Goal: Information Seeking & Learning: Learn about a topic

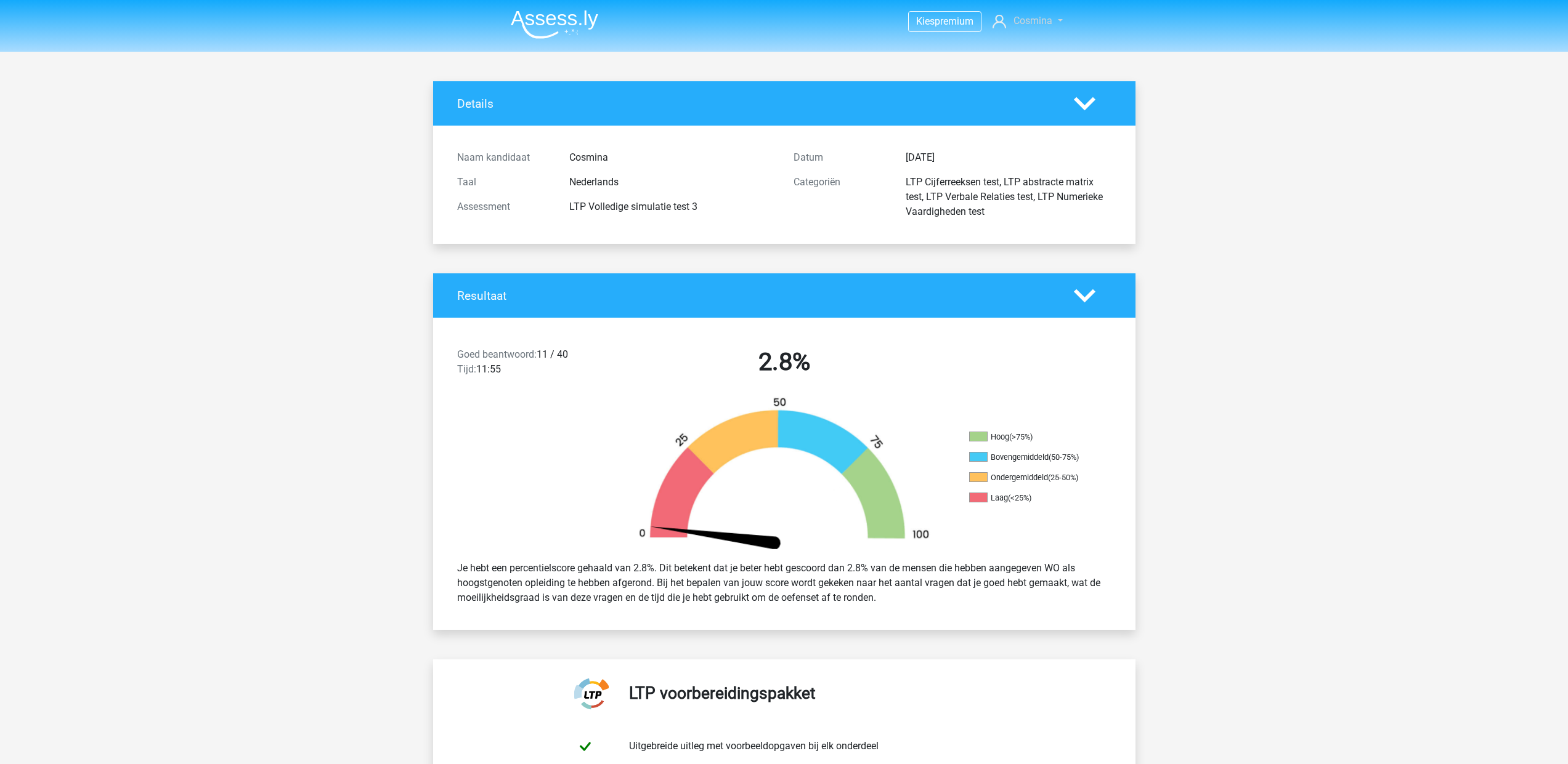
click at [1021, 23] on span "Cosmina" at bounding box center [1032, 20] width 39 height 12
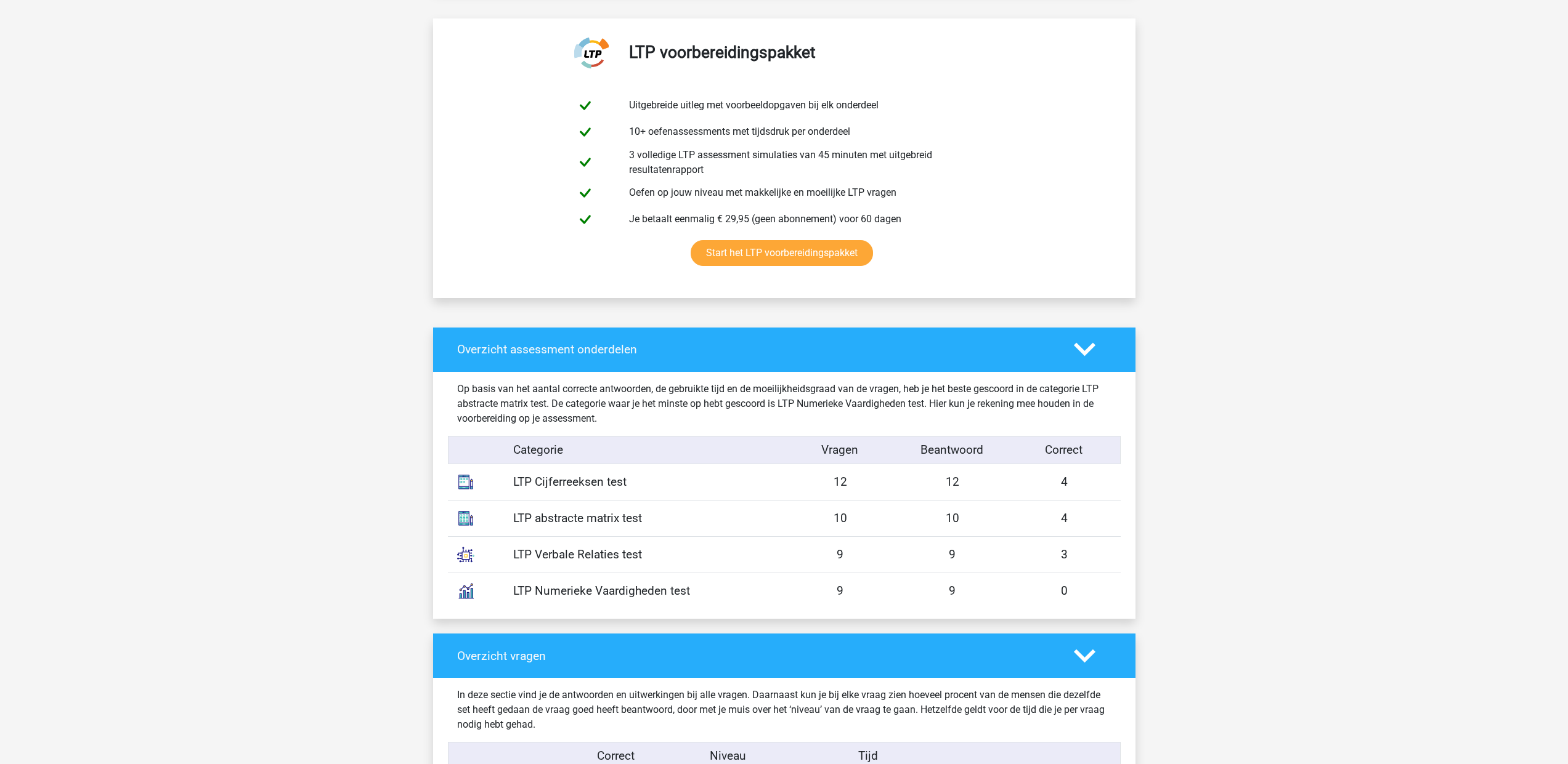
scroll to position [534, 0]
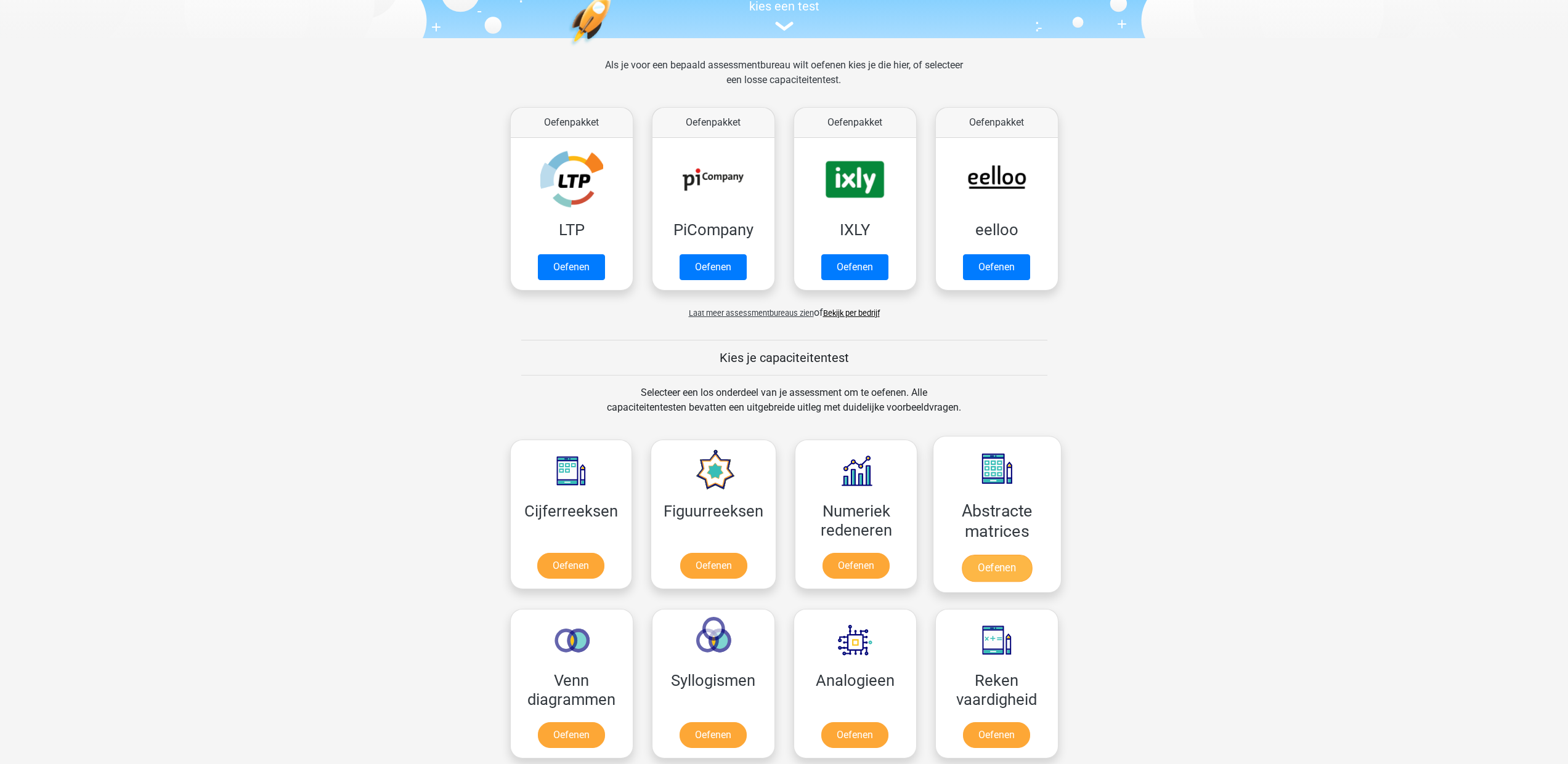
scroll to position [418, 0]
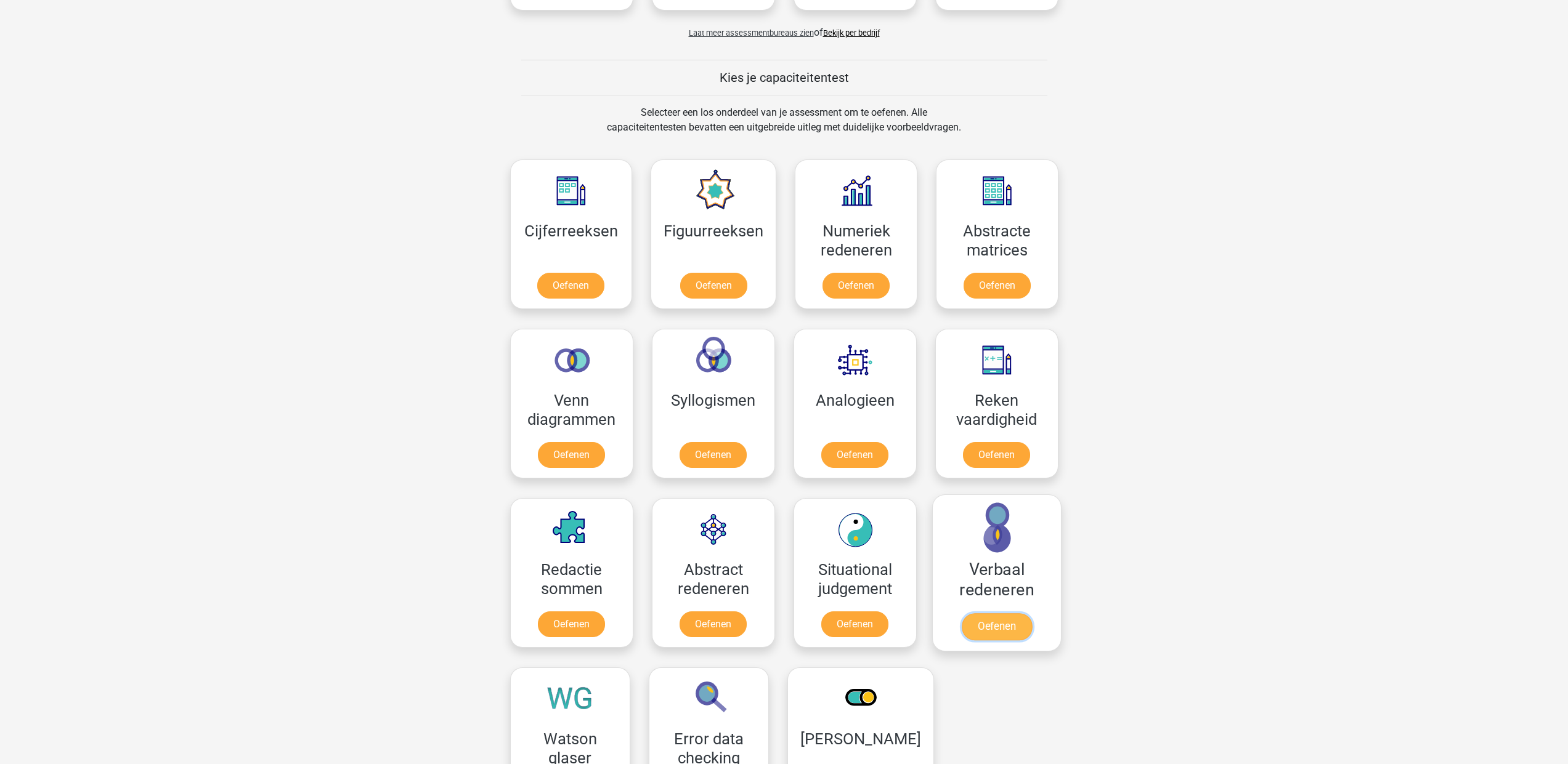
click at [998, 630] on link "Oefenen" at bounding box center [996, 626] width 70 height 27
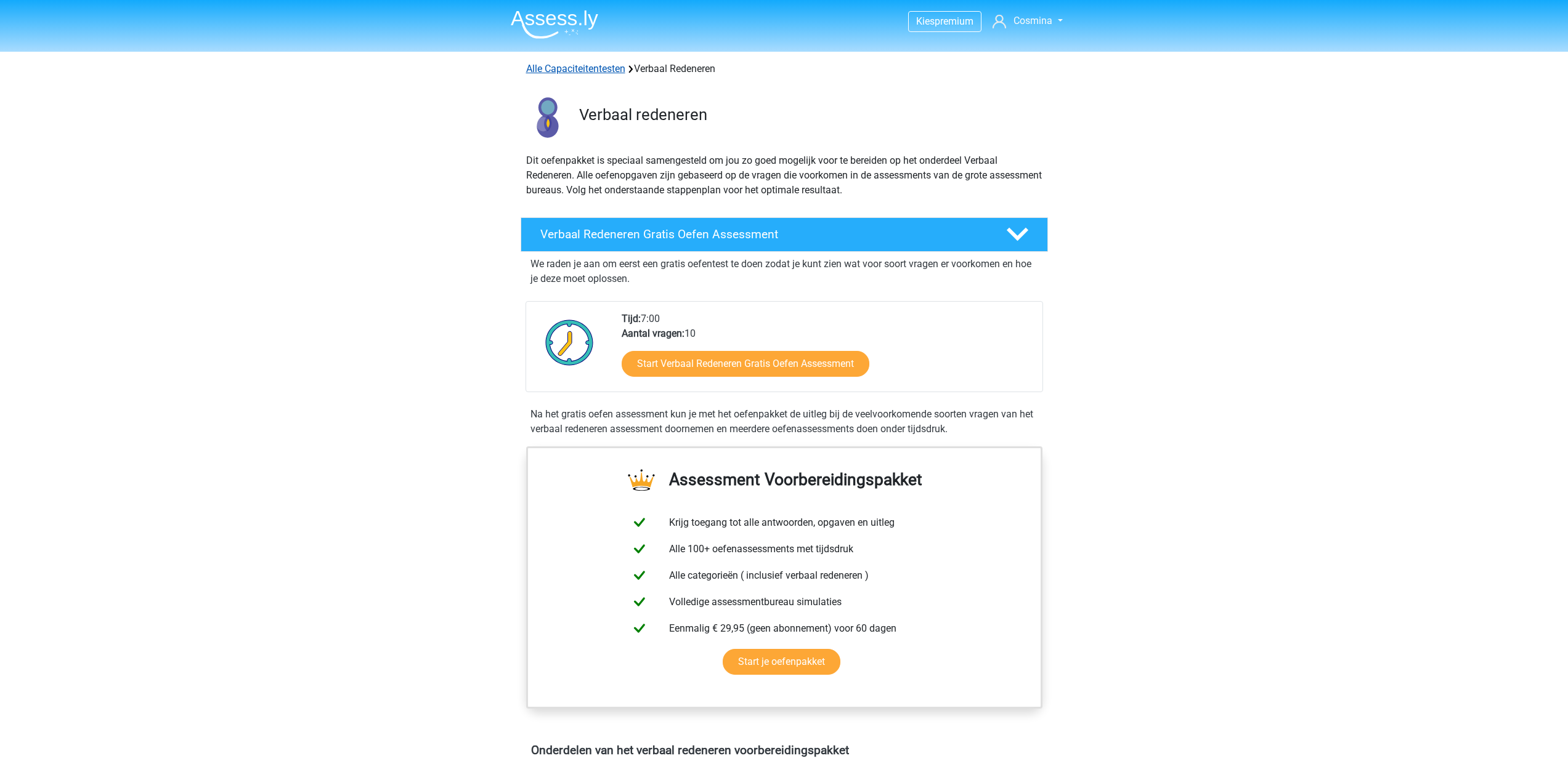
click at [567, 72] on link "Alle Capaciteitentesten" at bounding box center [575, 69] width 99 height 12
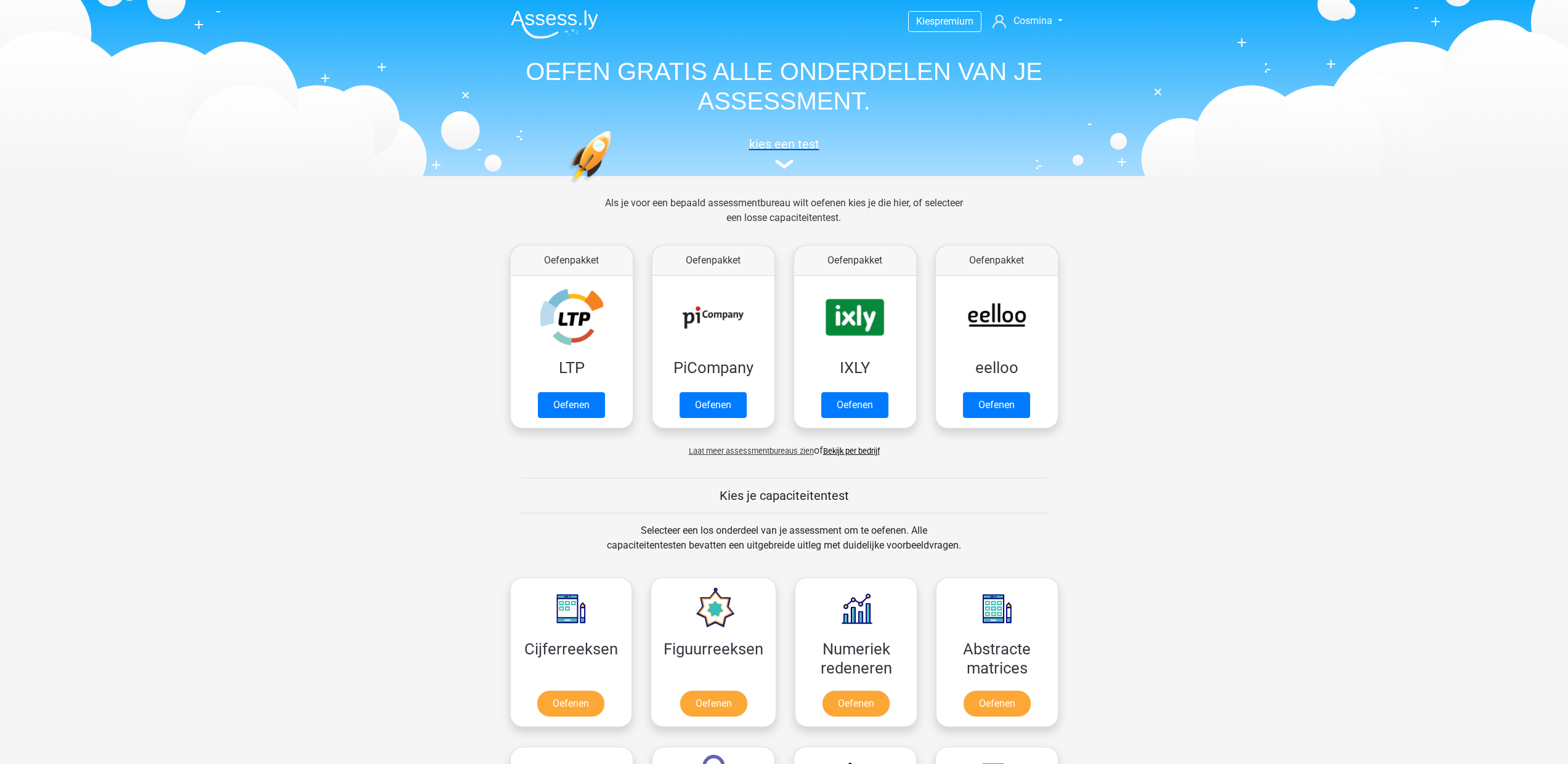
click at [781, 164] on img at bounding box center [784, 164] width 18 height 10
click at [853, 452] on link "Bekijk per bedrijf" at bounding box center [851, 451] width 56 height 10
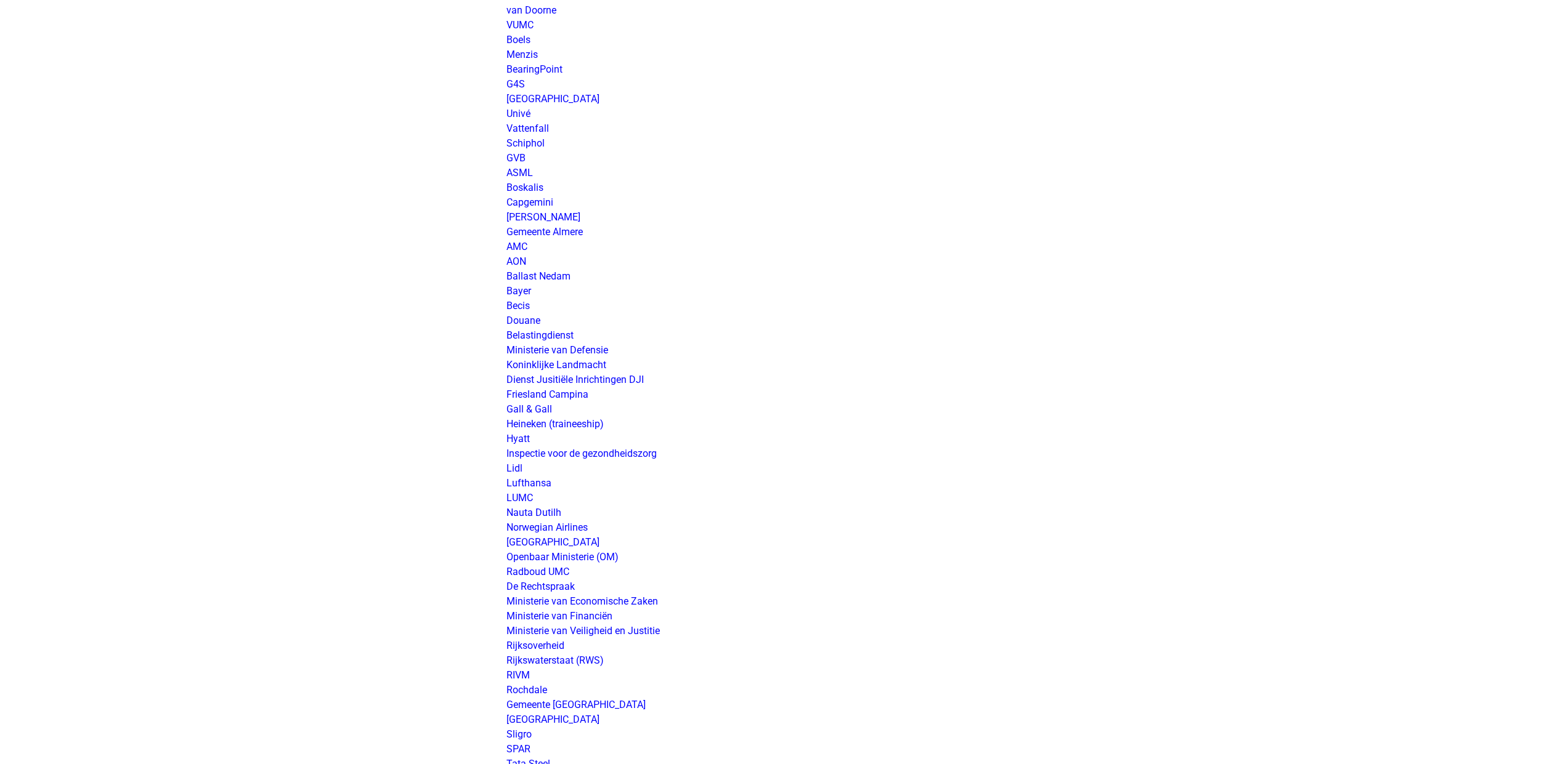
scroll to position [2139, 0]
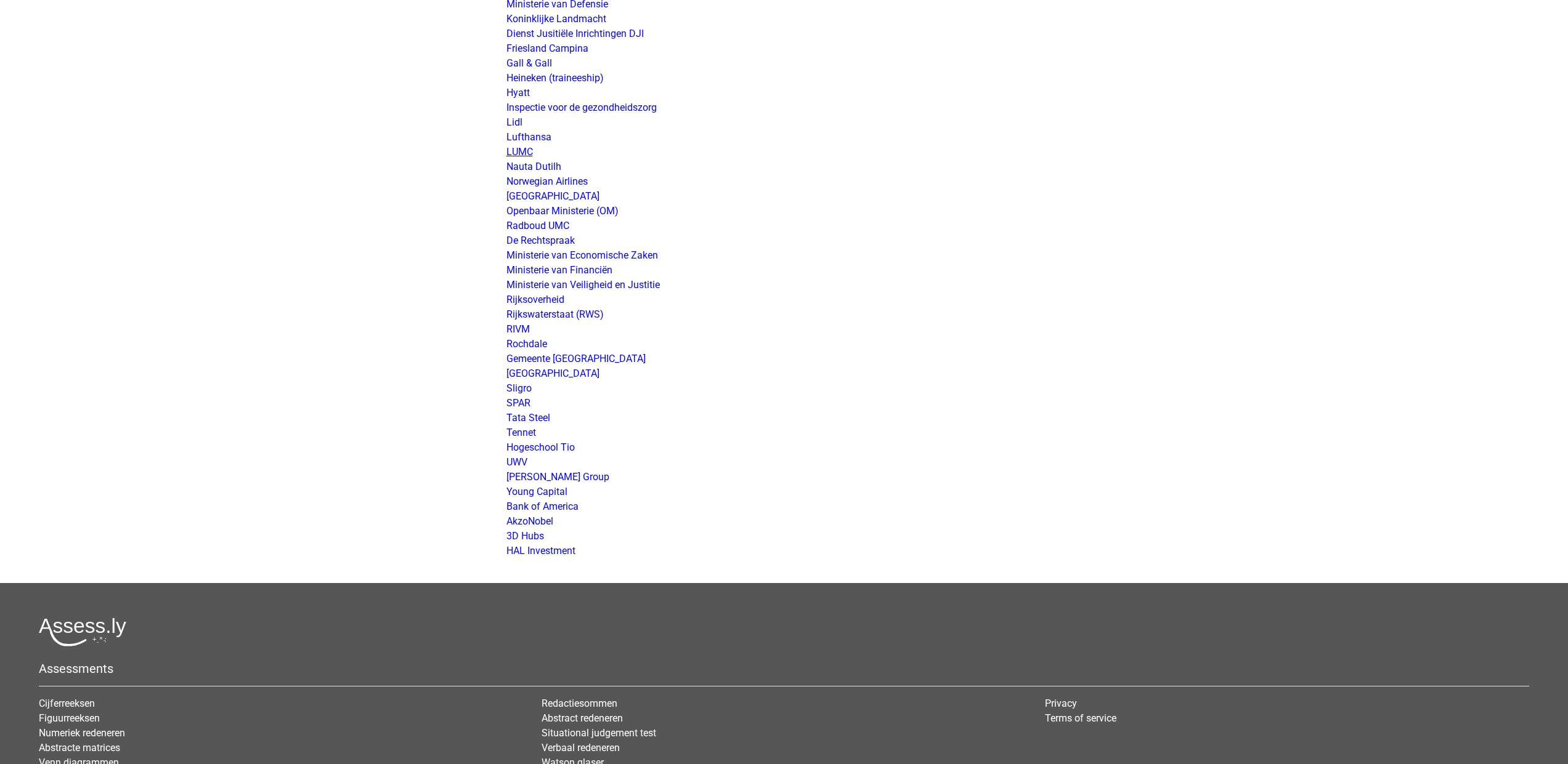
click at [527, 152] on link "LUMC" at bounding box center [520, 151] width 26 height 12
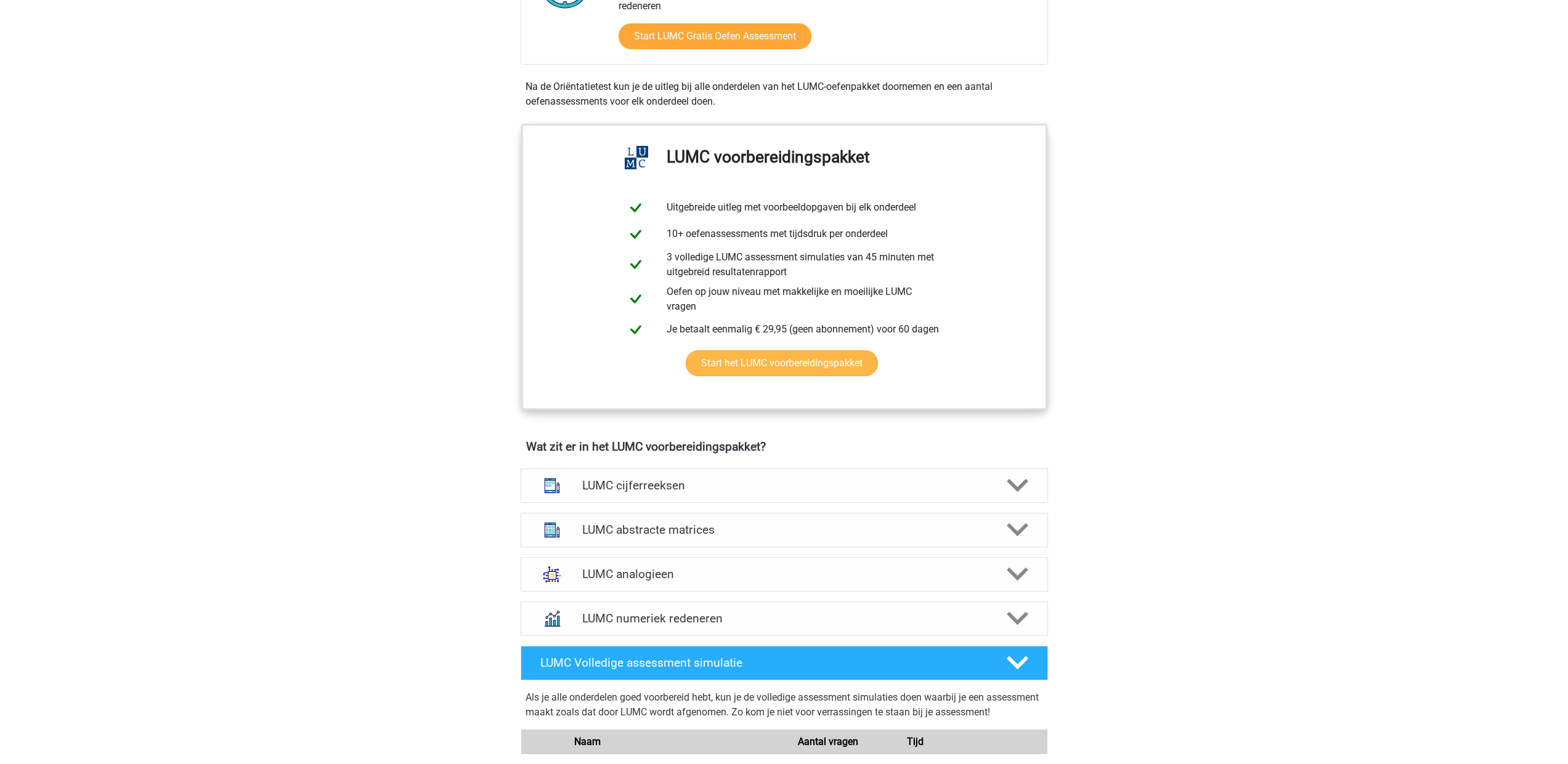
scroll to position [539, 0]
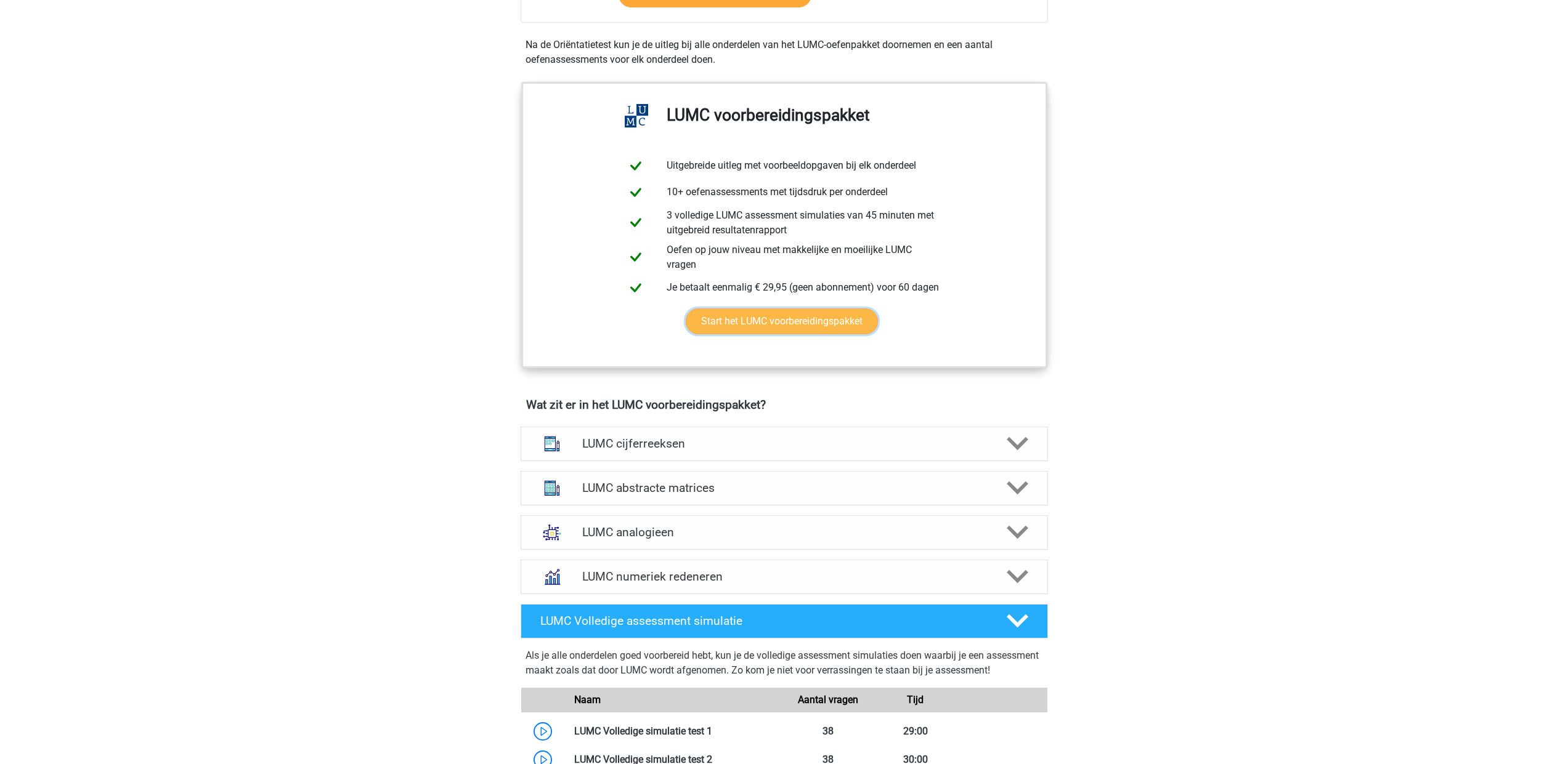
click at [838, 324] on link "Start het LUMC voorbereidingspakket" at bounding box center [782, 321] width 193 height 26
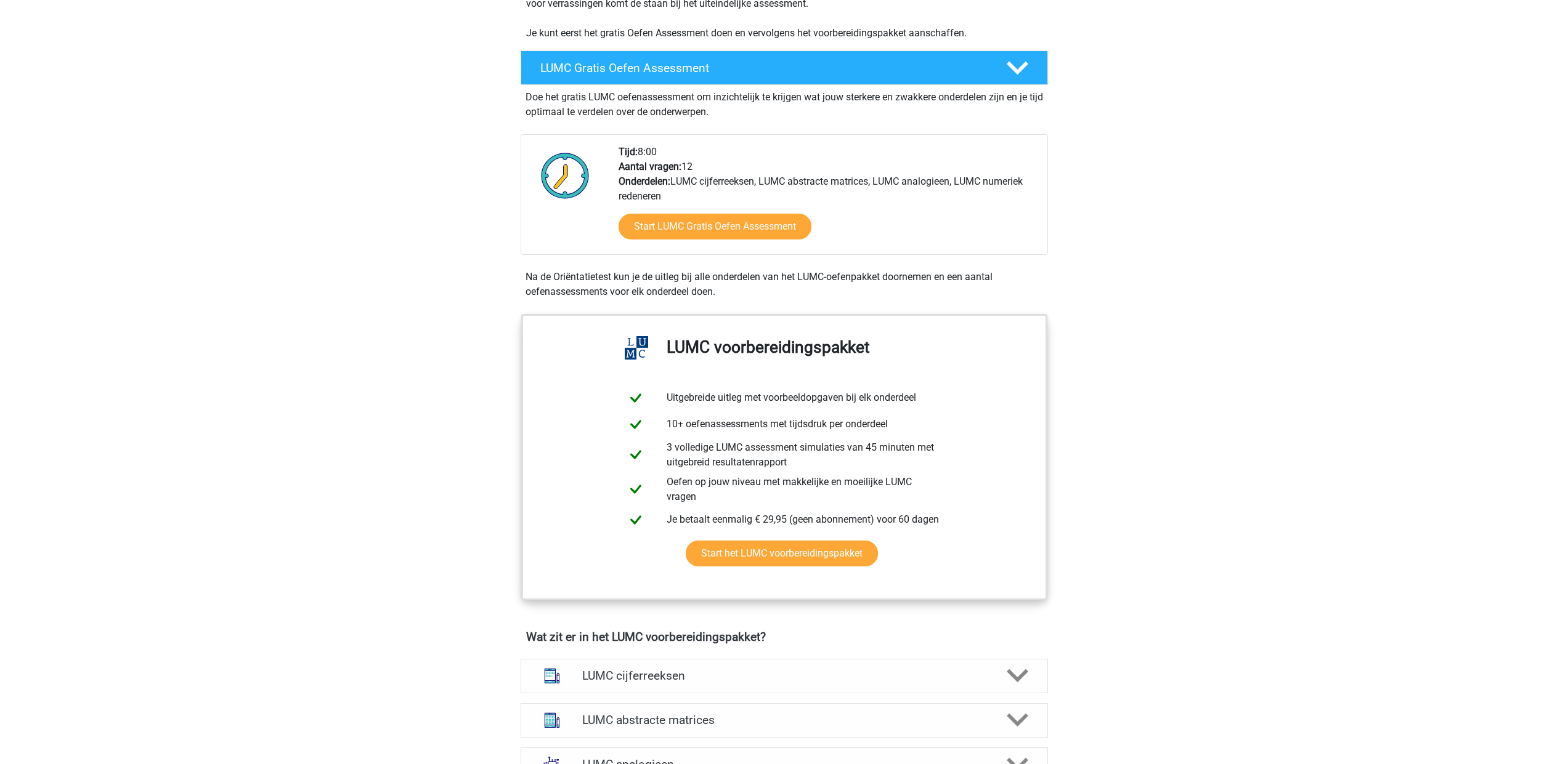
scroll to position [334, 0]
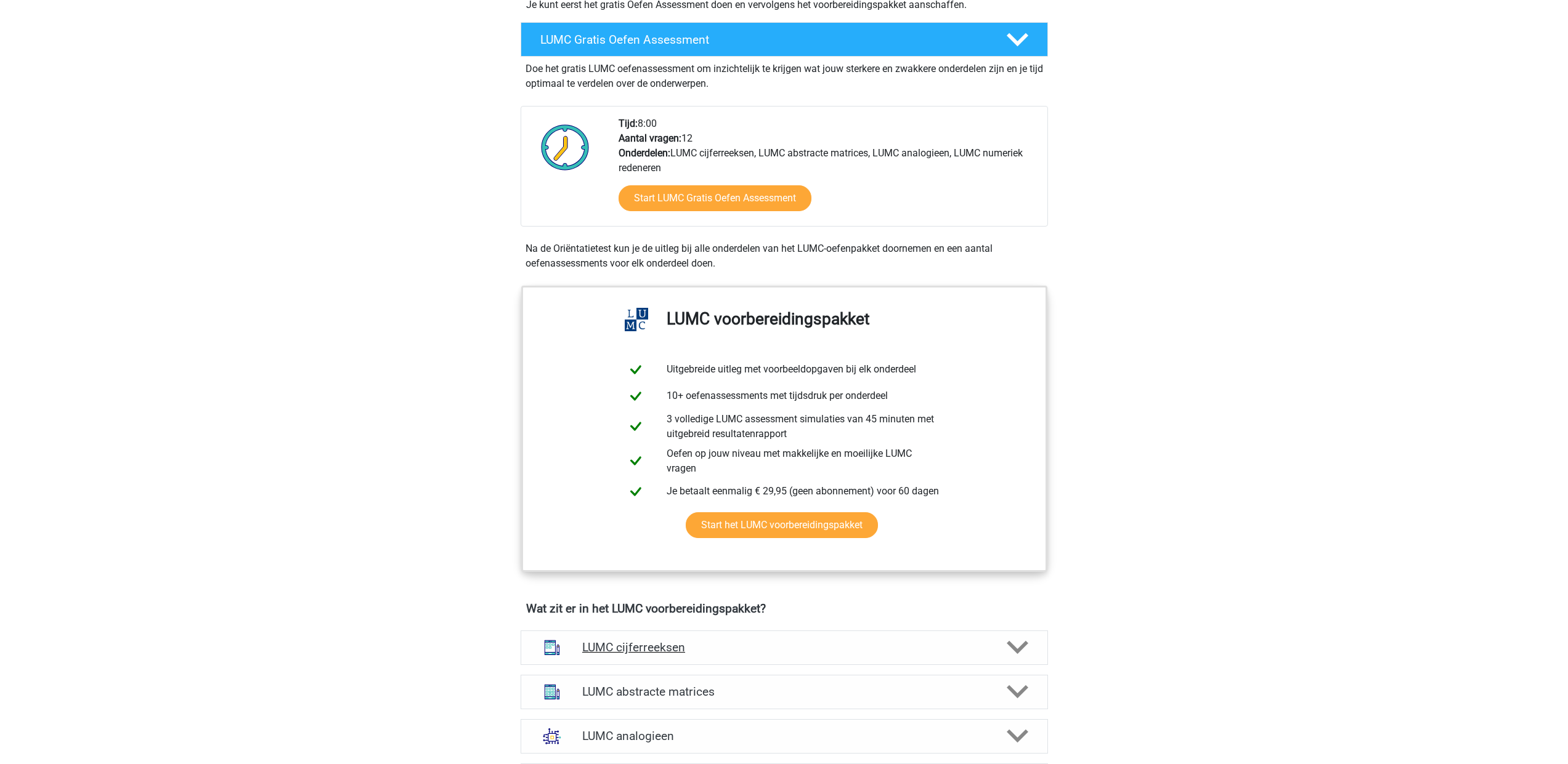
click at [1007, 648] on icon at bounding box center [1017, 647] width 21 height 21
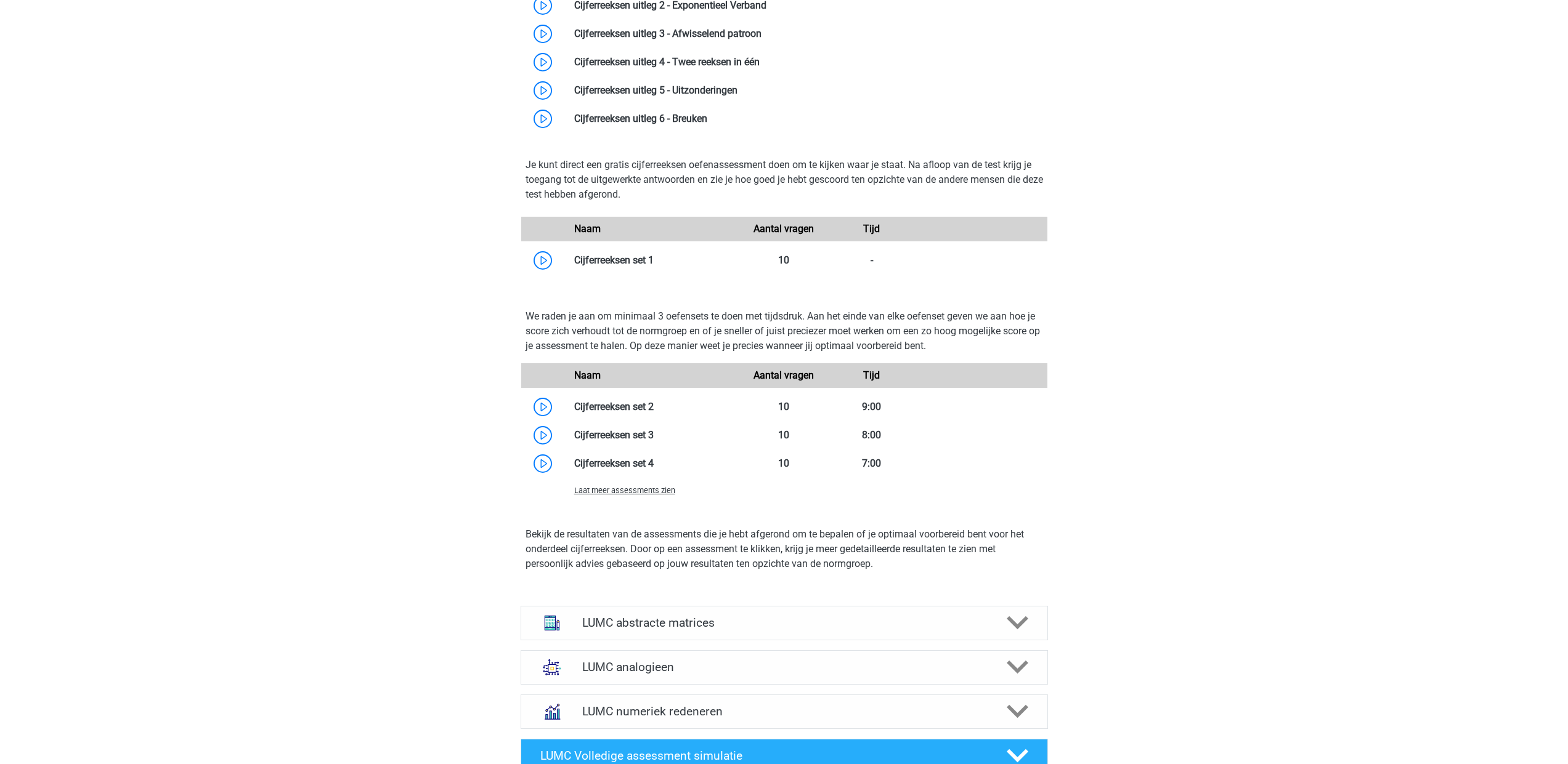
scroll to position [1203, 0]
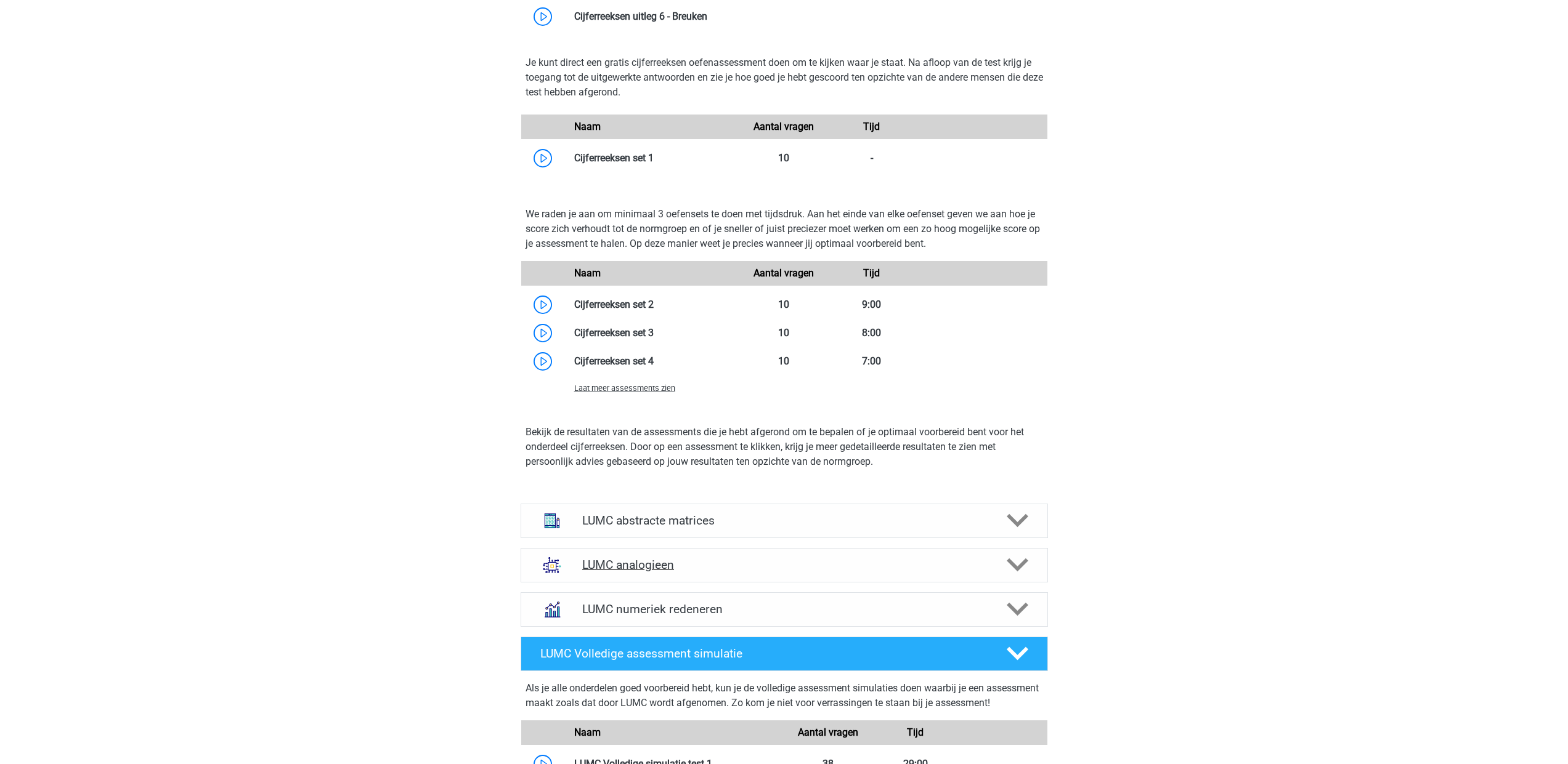
click at [1023, 566] on polygon at bounding box center [1017, 565] width 21 height 14
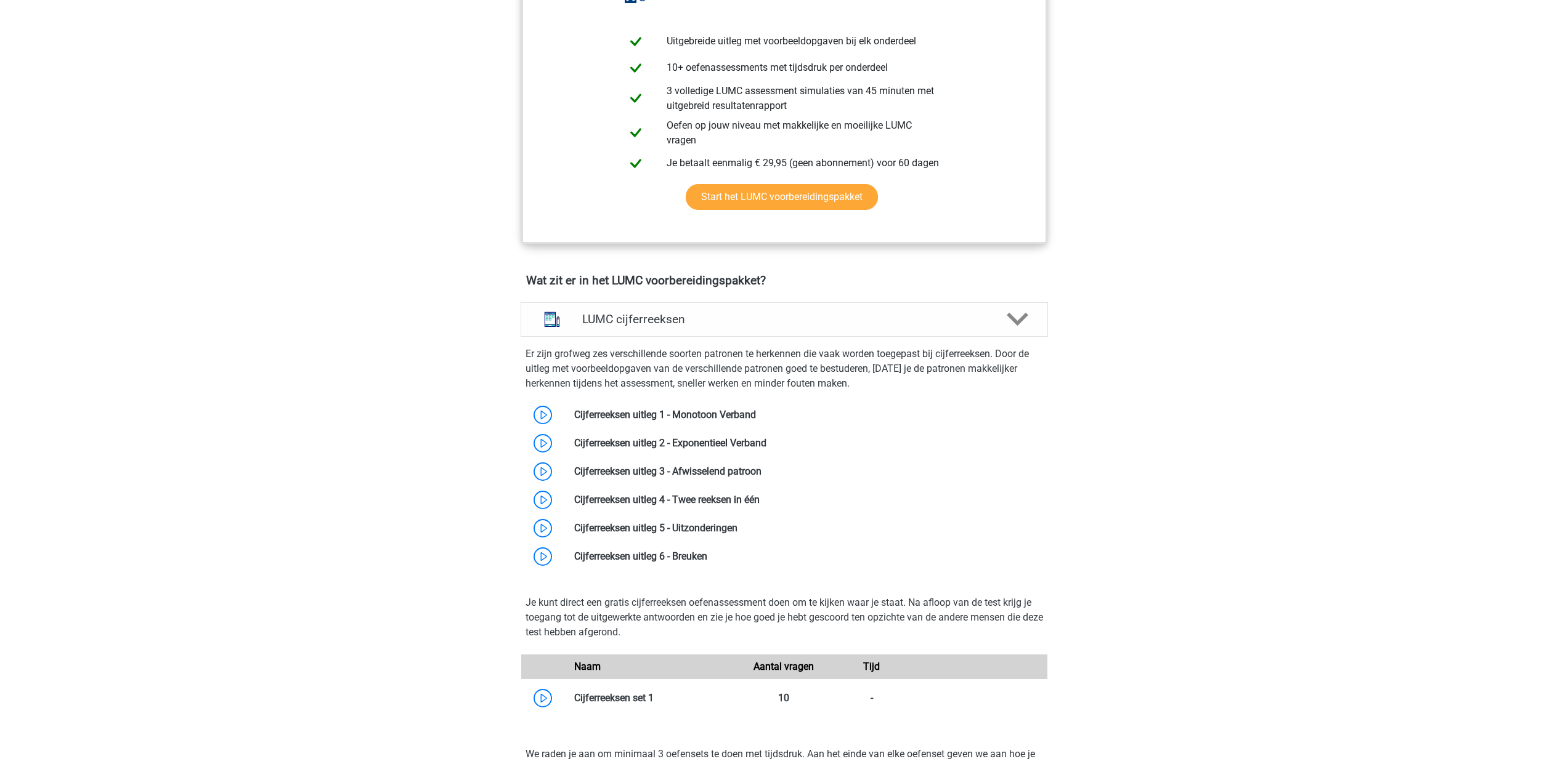
scroll to position [0, 0]
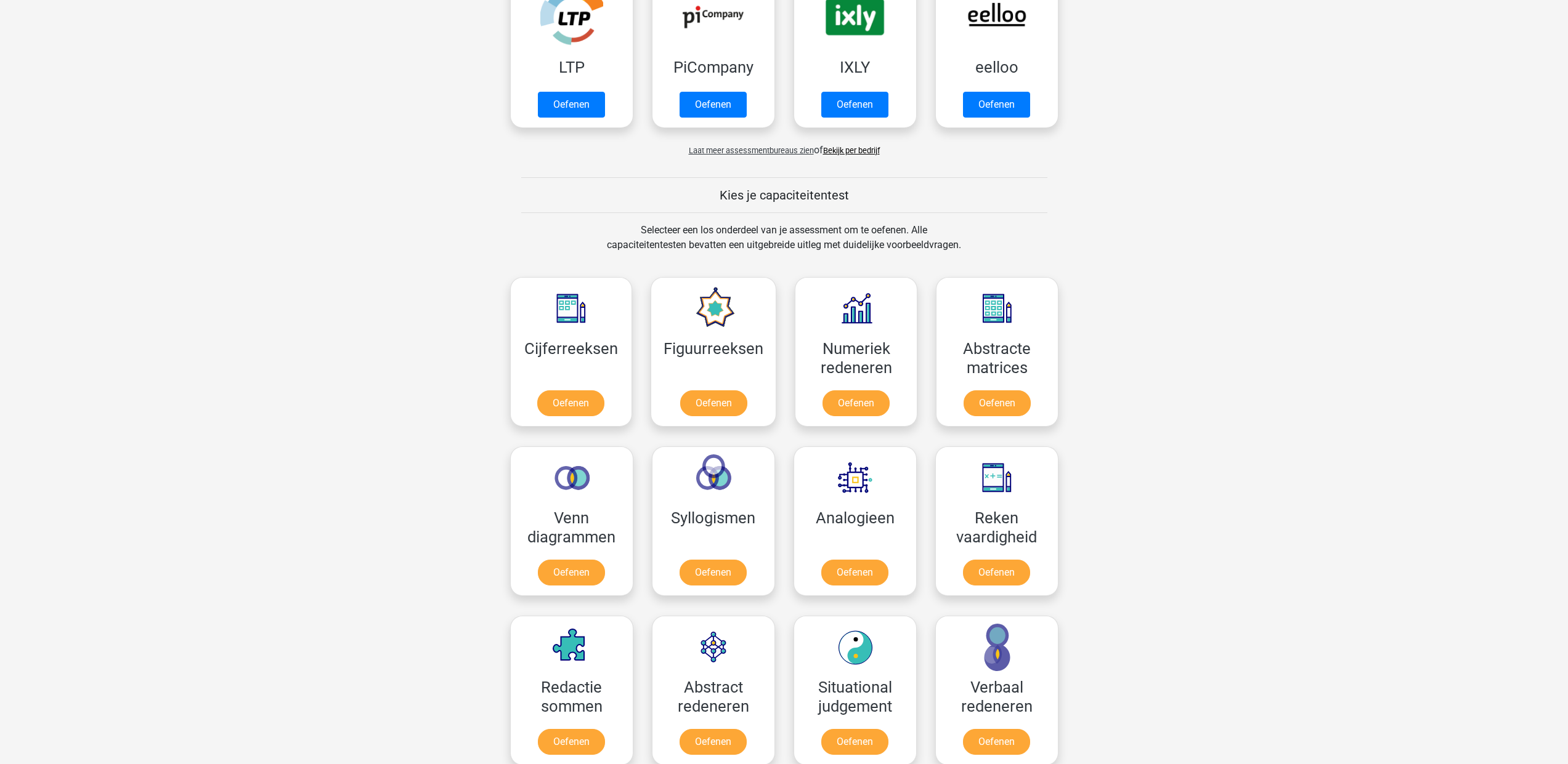
scroll to position [359, 0]
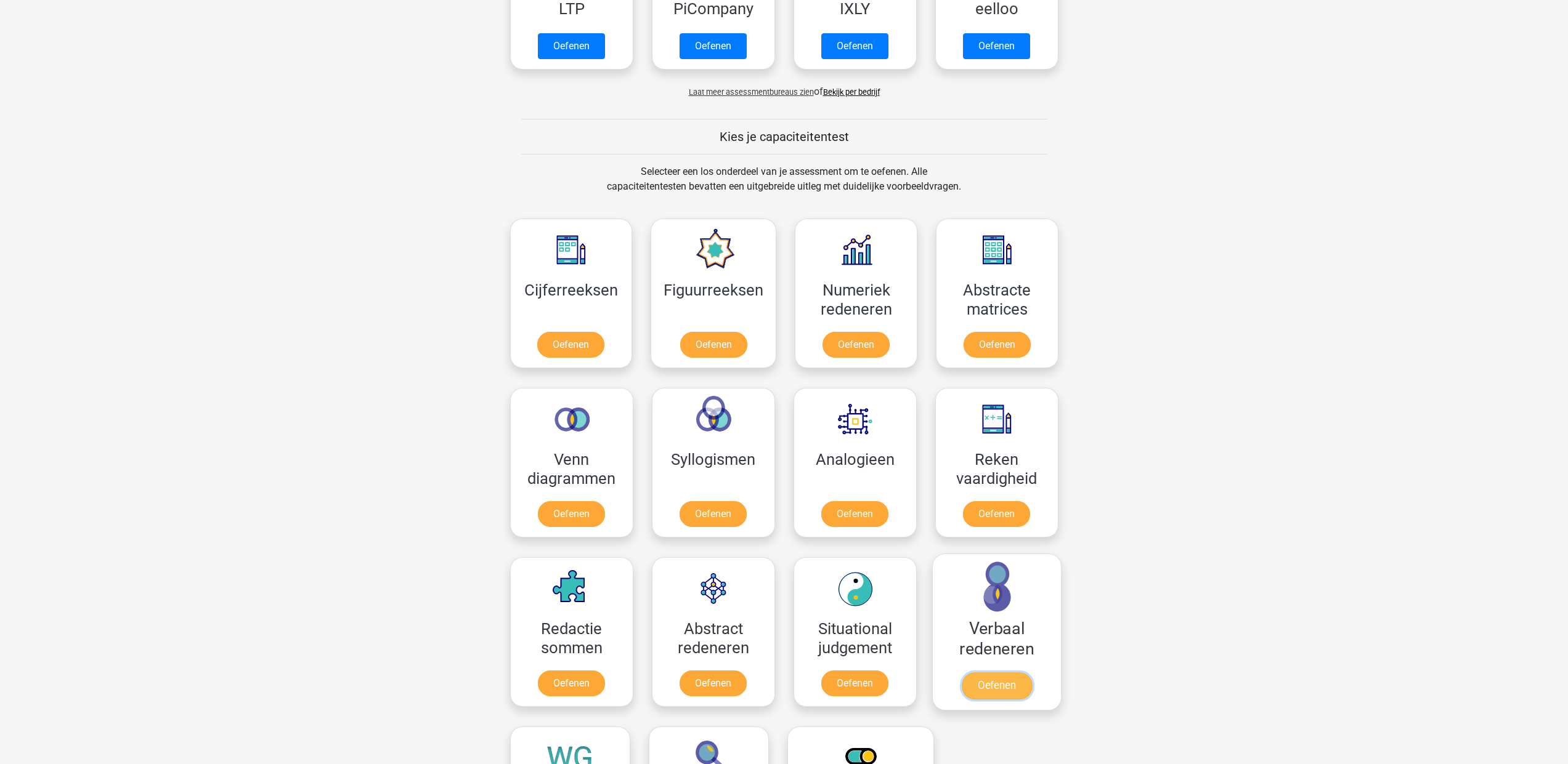
click at [1009, 689] on link "Oefenen" at bounding box center [996, 686] width 70 height 27
click at [869, 519] on link "Oefenen" at bounding box center [854, 517] width 70 height 27
click at [576, 345] on link "Oefenen" at bounding box center [571, 347] width 70 height 27
click at [986, 520] on link "Oefenen" at bounding box center [996, 517] width 70 height 27
click at [714, 520] on link "Oefenen" at bounding box center [713, 517] width 70 height 27
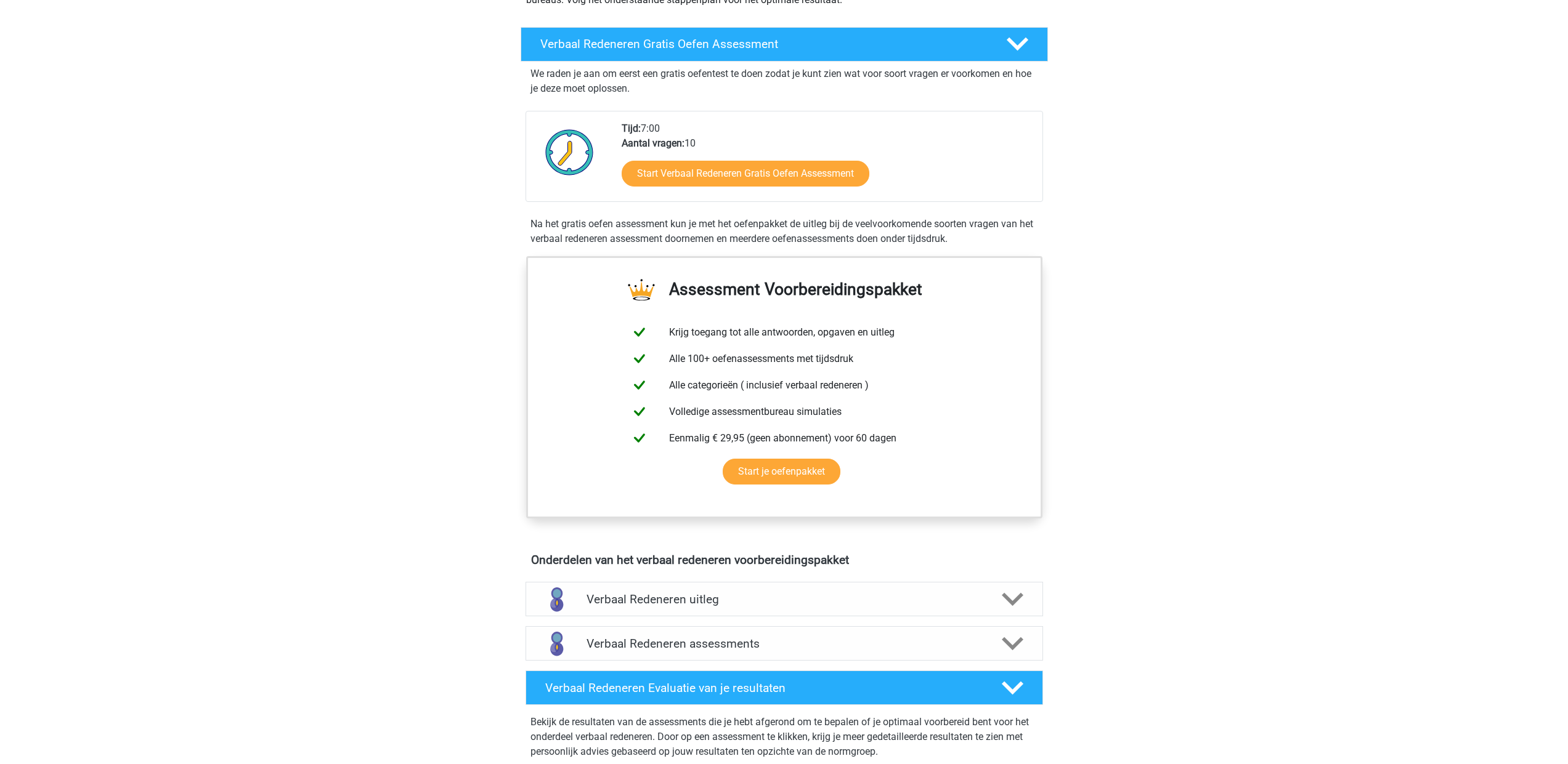
scroll to position [201, 0]
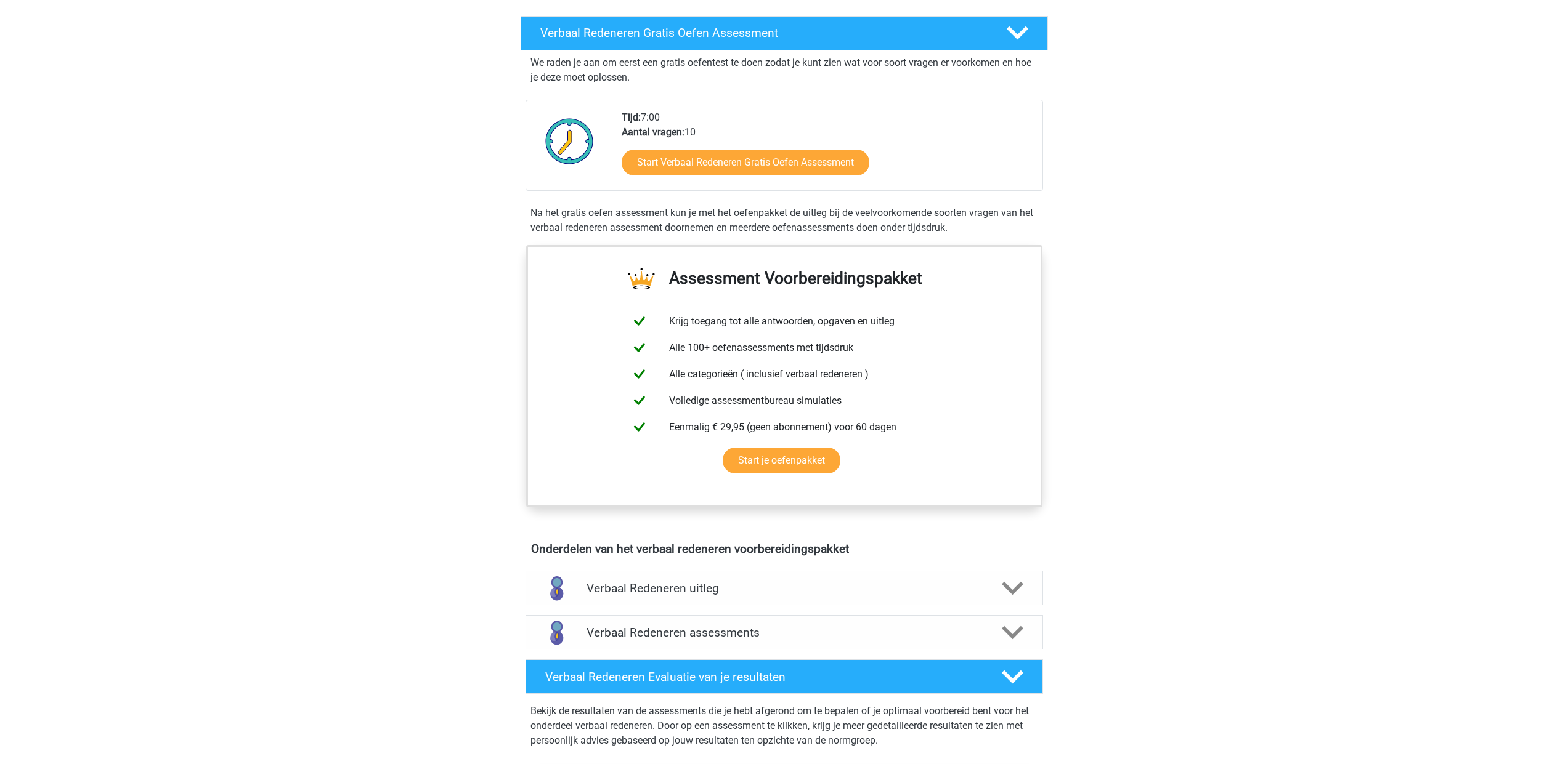
click at [1008, 588] on polygon at bounding box center [1012, 588] width 21 height 14
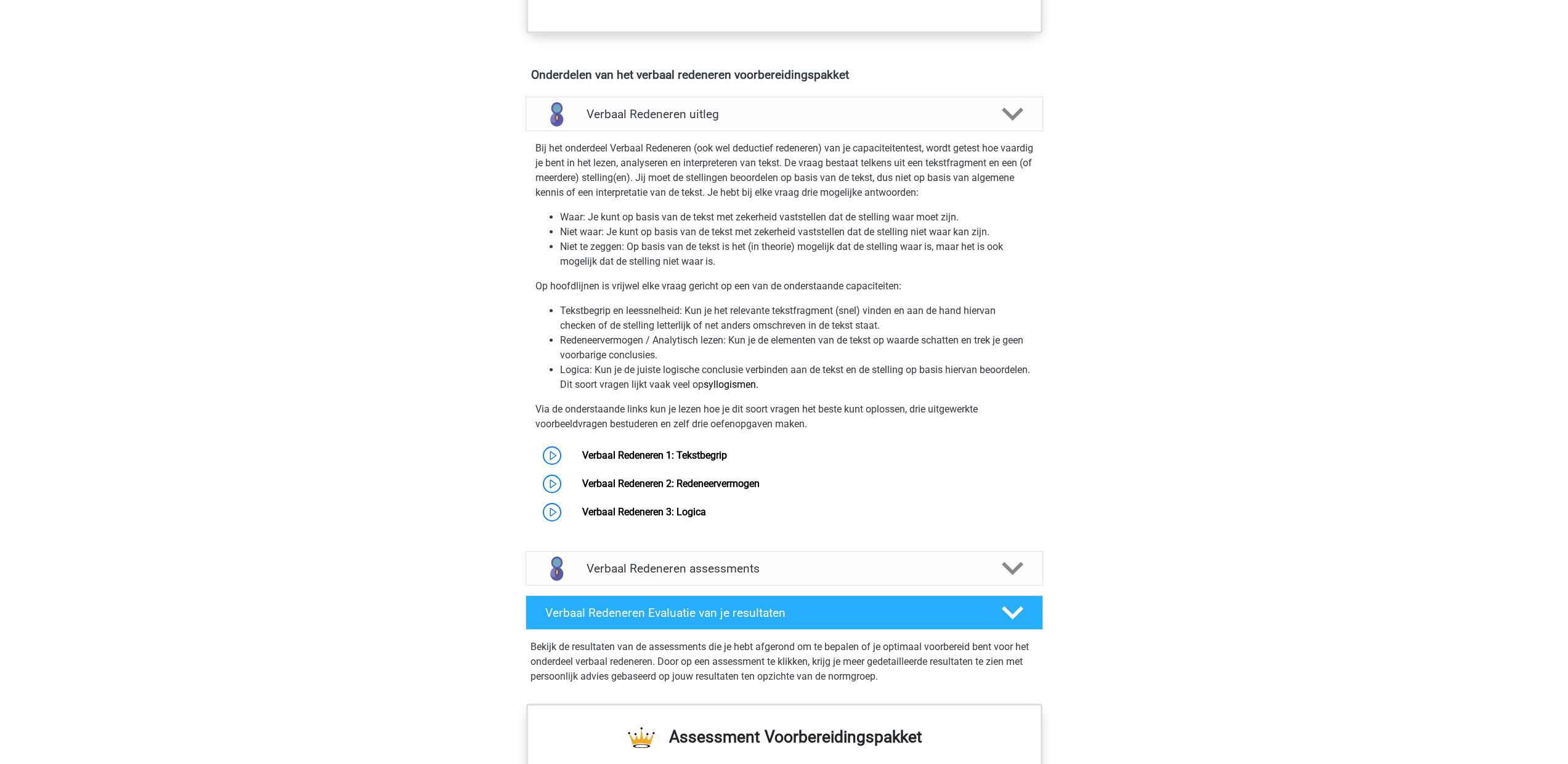
scroll to position [676, 0]
click at [1018, 568] on polygon at bounding box center [1012, 568] width 21 height 14
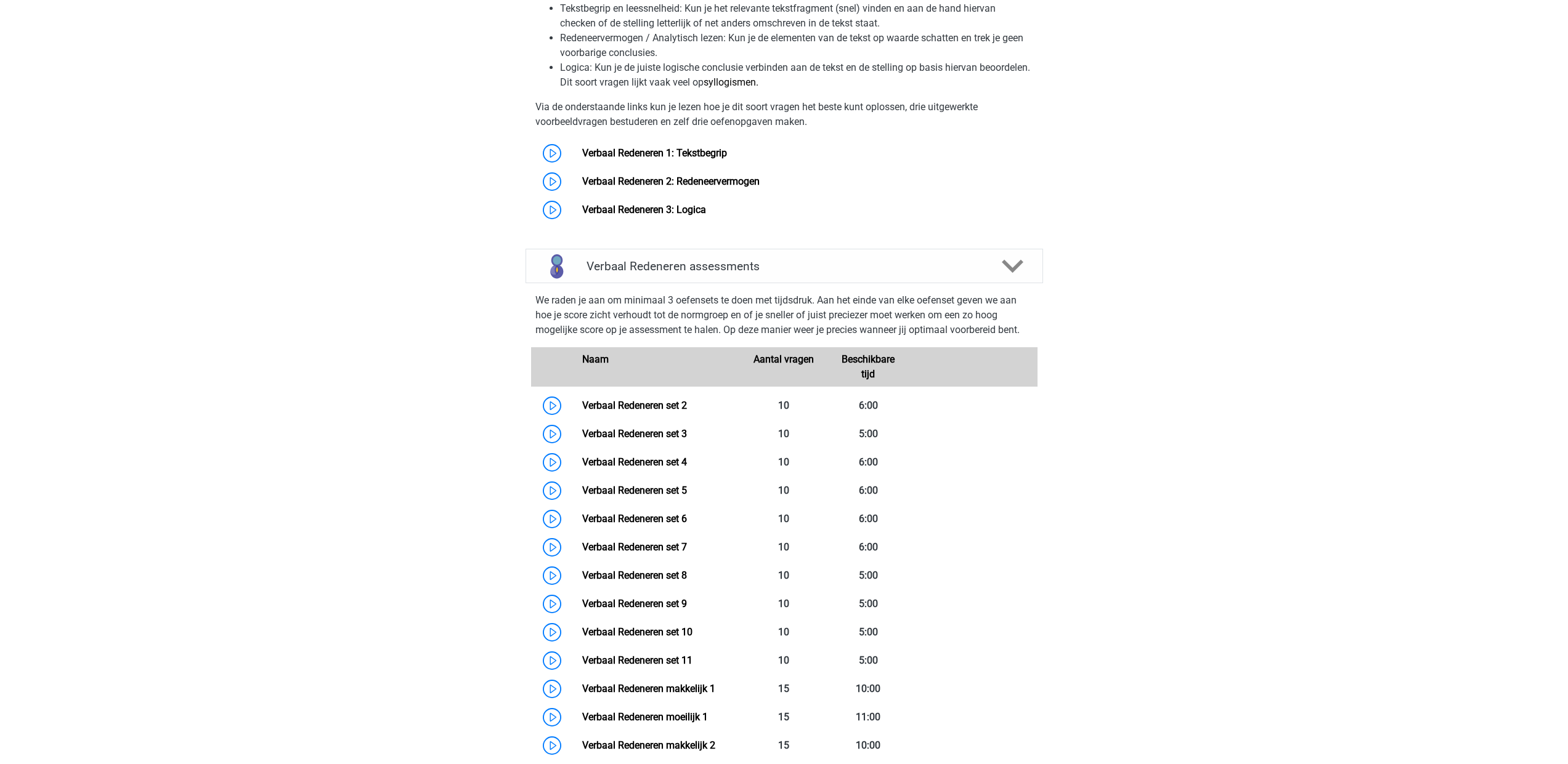
scroll to position [1262, 0]
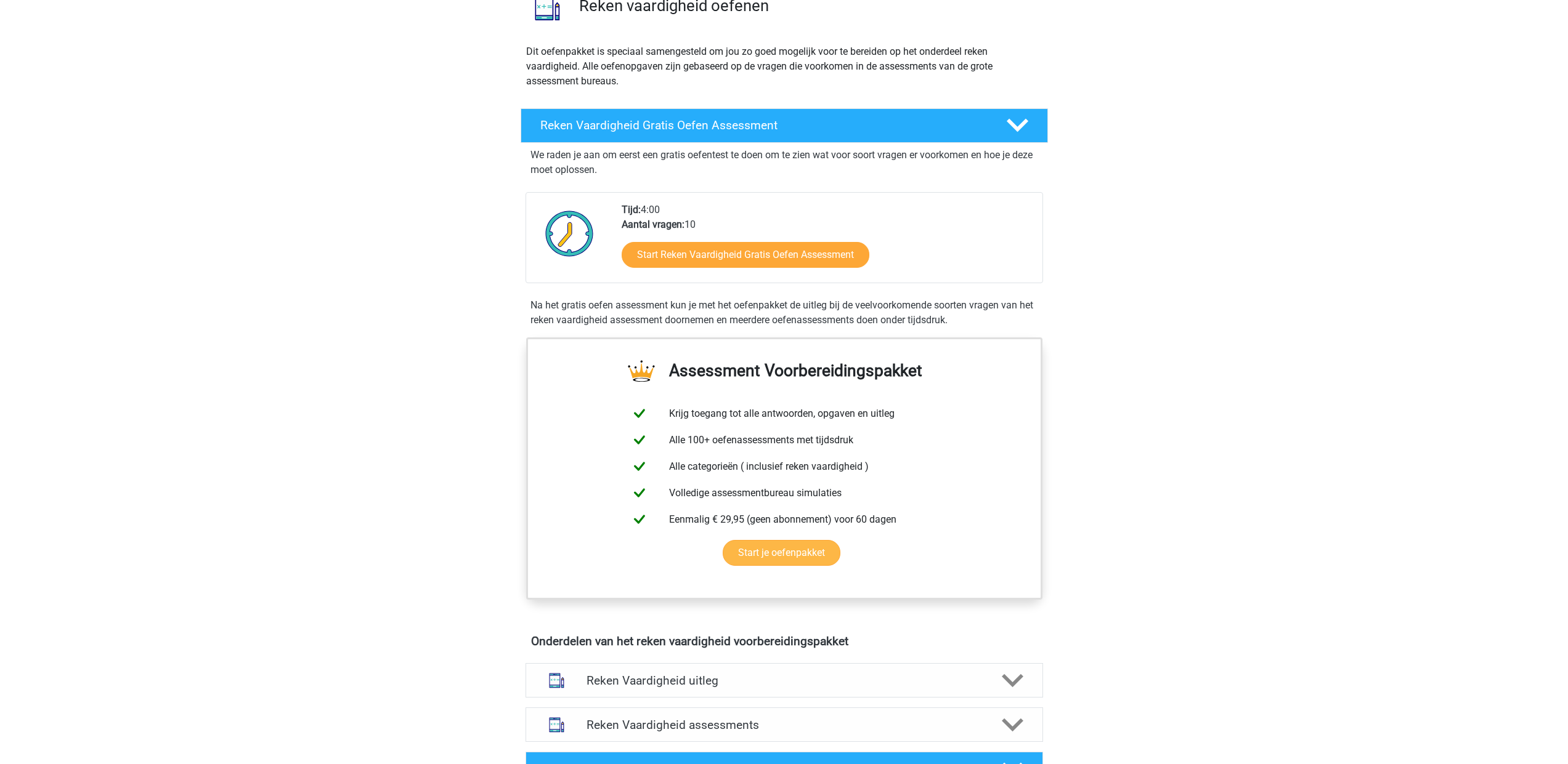
scroll to position [520, 0]
